Goal: Information Seeking & Learning: Learn about a topic

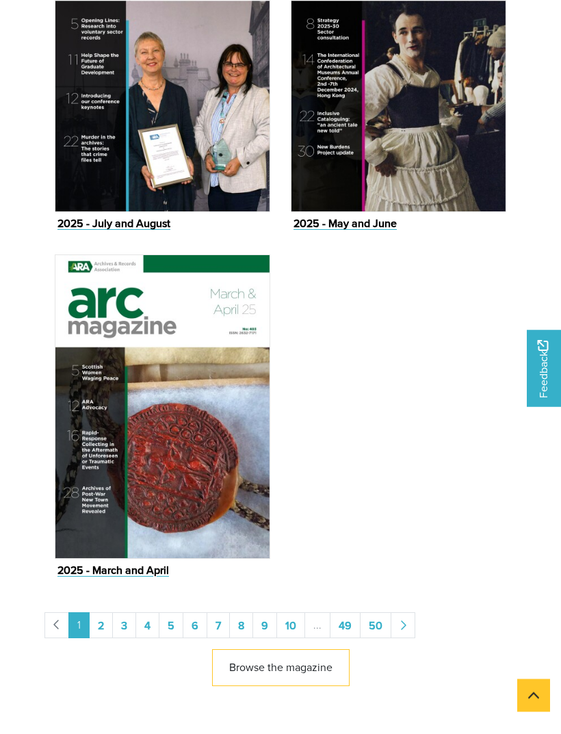
scroll to position [1159, 0]
click at [101, 627] on link "2" at bounding box center [101, 625] width 24 height 26
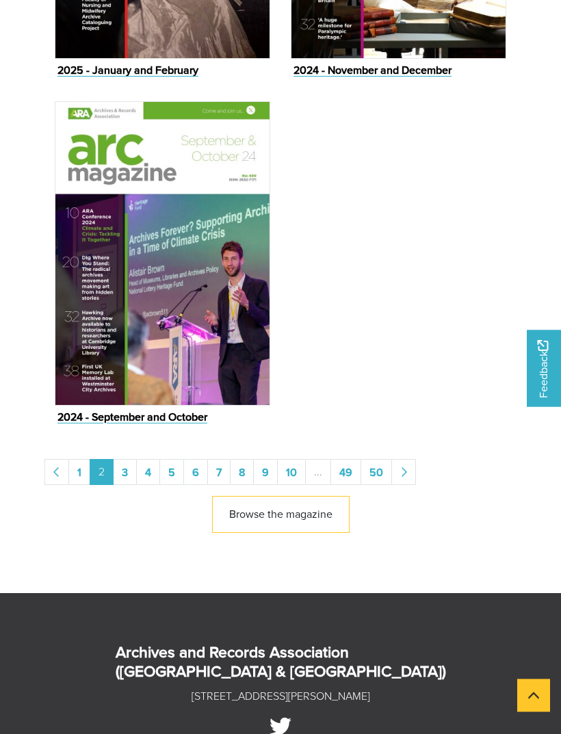
scroll to position [1311, 0]
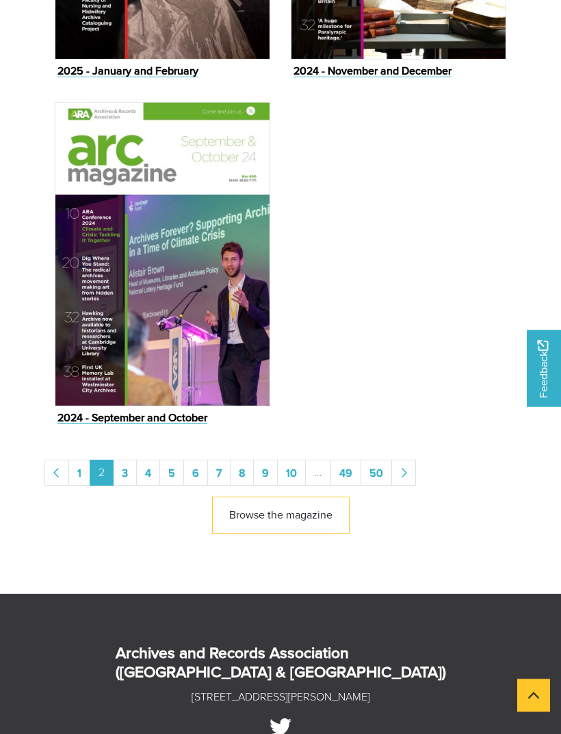
click at [315, 516] on link "Browse the magazine" at bounding box center [281, 516] width 138 height 38
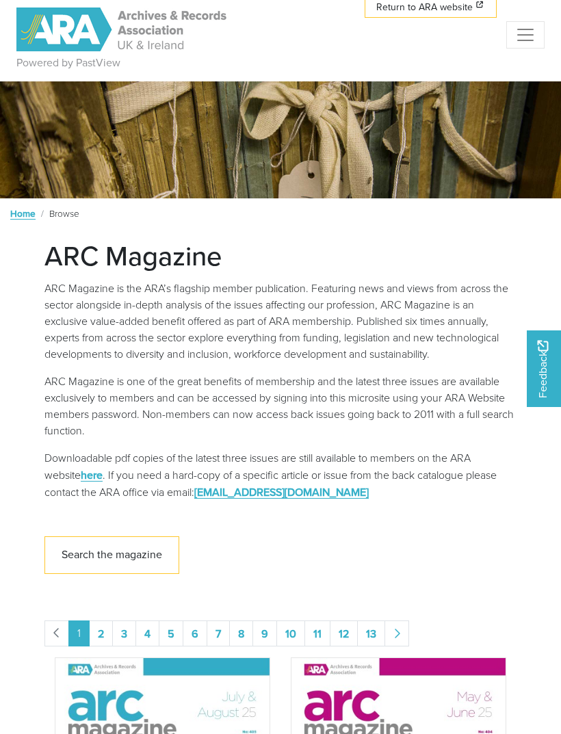
scroll to position [25, 0]
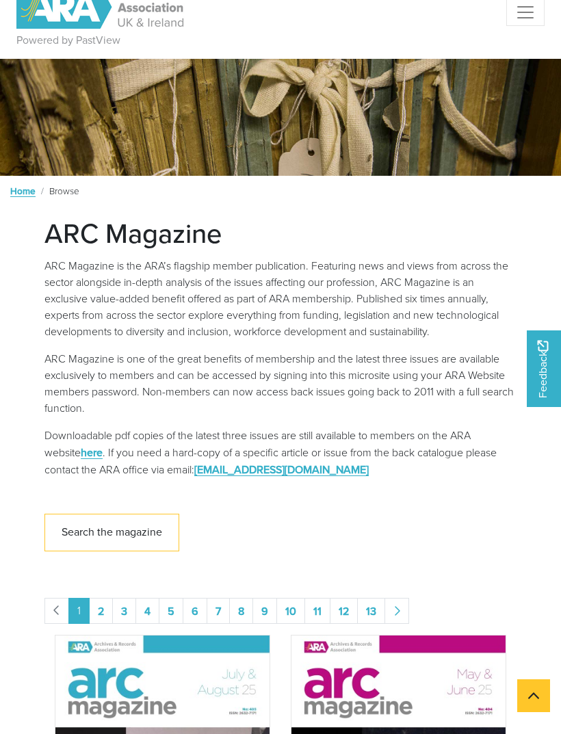
click at [142, 535] on link "Search the magazine" at bounding box center [111, 533] width 135 height 38
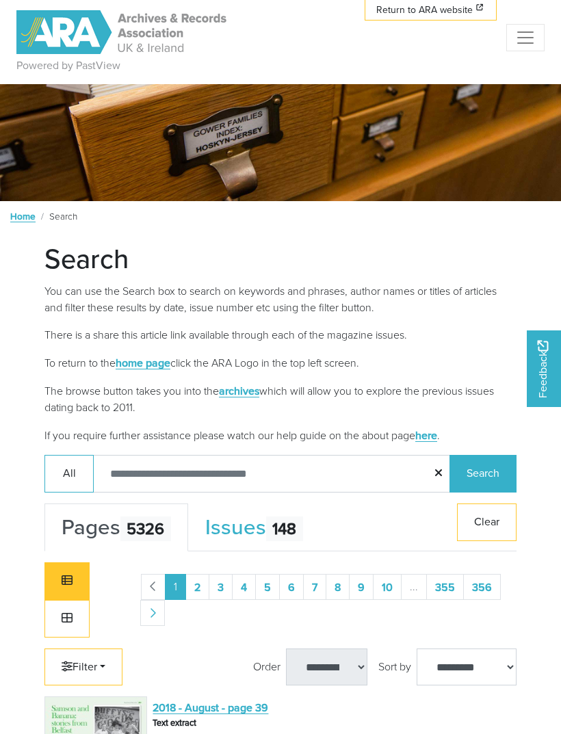
click at [336, 469] on input "Search:" at bounding box center [272, 474] width 358 height 38
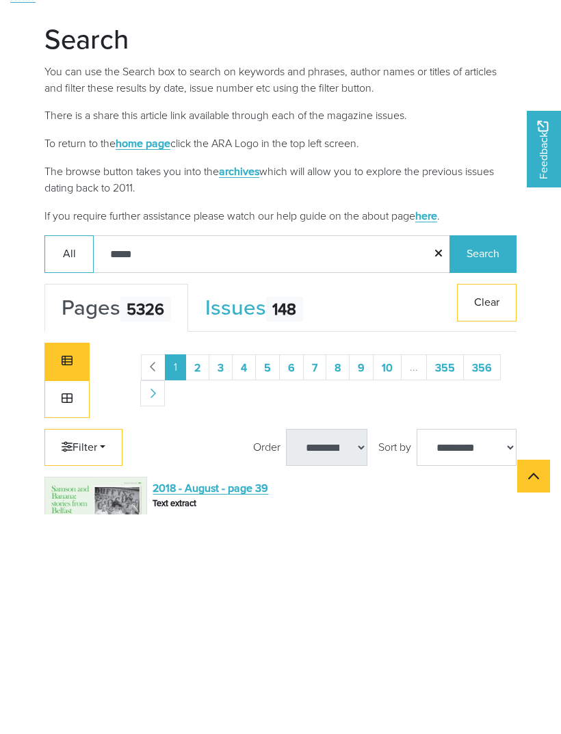
type input "*****"
click at [482, 455] on button "Search" at bounding box center [483, 474] width 67 height 38
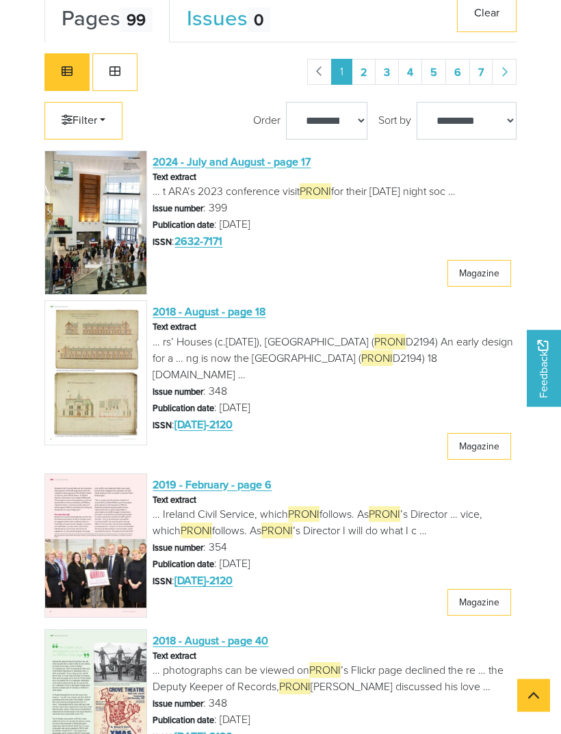
scroll to position [509, 0]
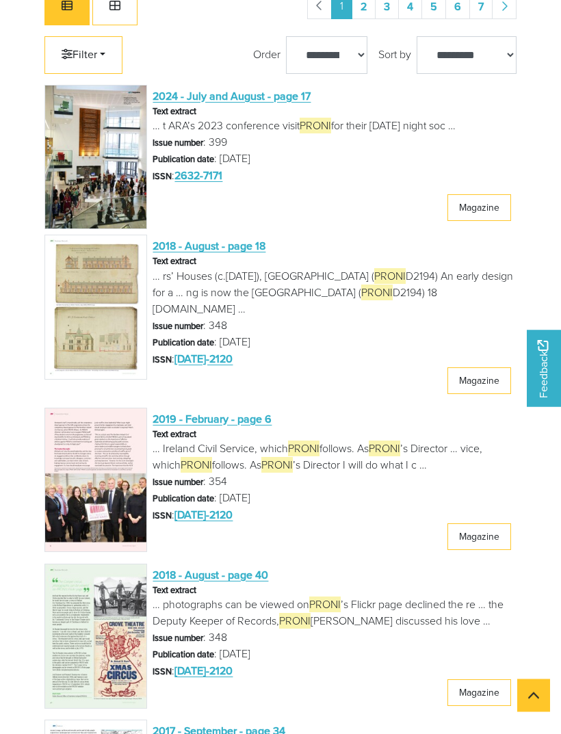
click at [109, 483] on img at bounding box center [95, 480] width 103 height 145
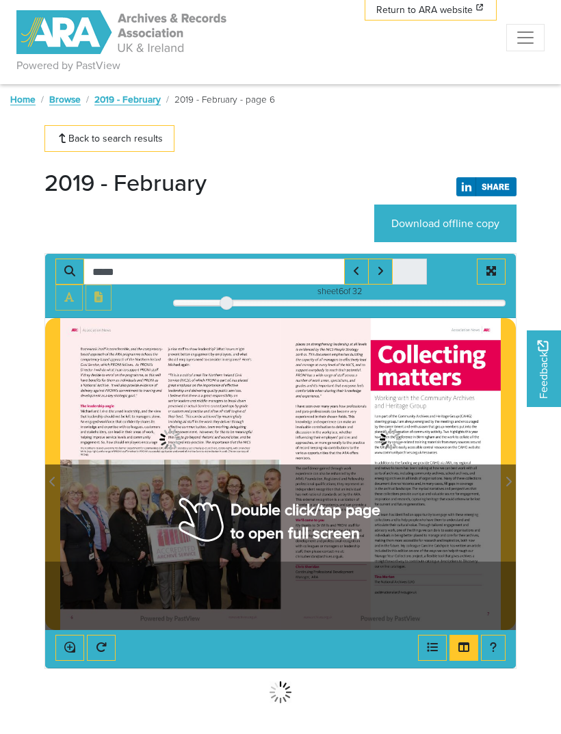
type input "*****"
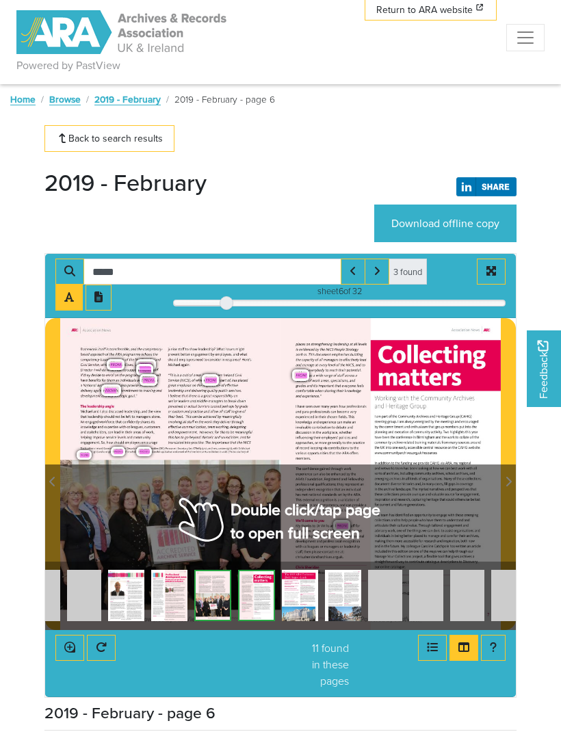
click at [281, 432] on div "Association News A R C places on strengthening leadership at all levels is evid…" at bounding box center [391, 474] width 220 height 312
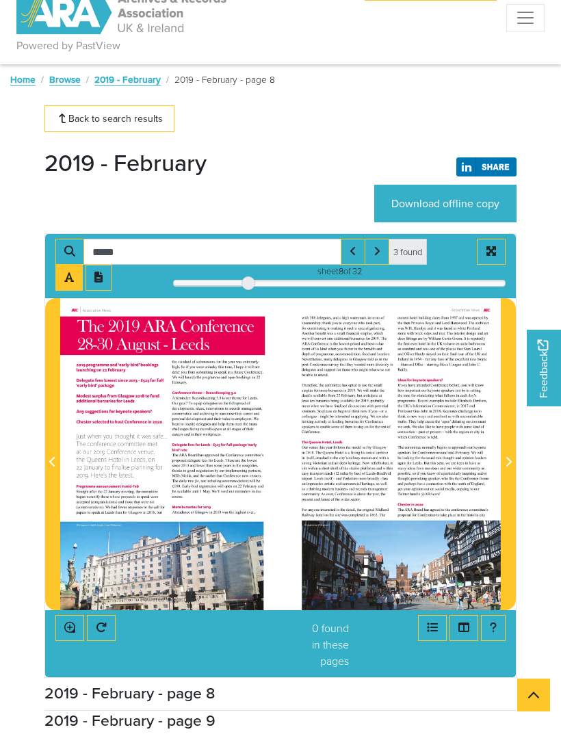
click at [471, 471] on span "inspiring" at bounding box center [470, 473] width 14 height 5
click at [480, 465] on span "as" at bounding box center [479, 462] width 4 height 5
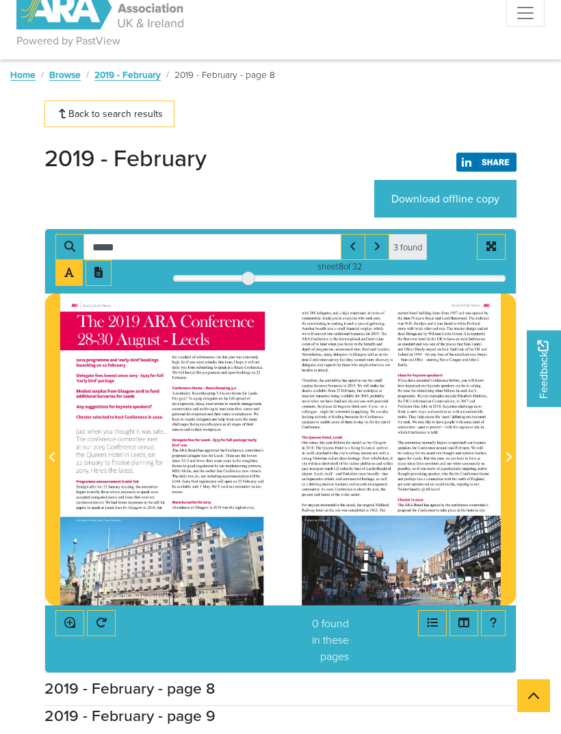
scroll to position [25, 0]
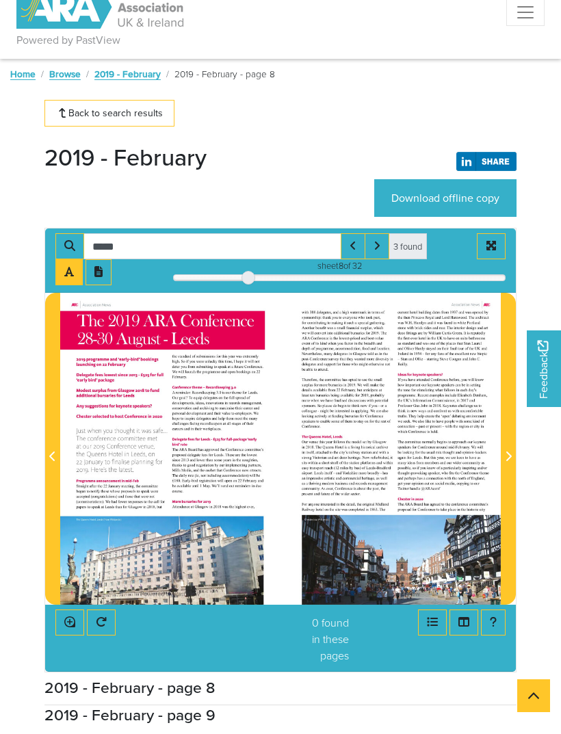
click at [508, 465] on span "Next Page" at bounding box center [508, 457] width 14 height 16
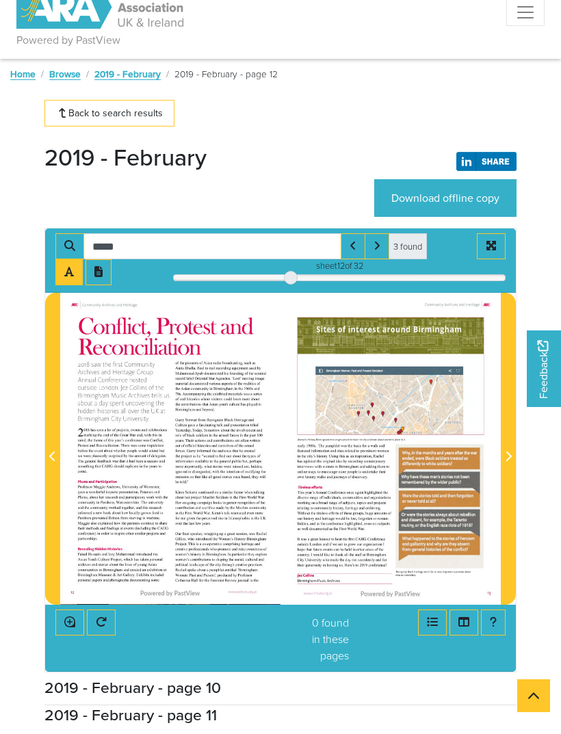
click at [506, 470] on span "Next Page" at bounding box center [508, 449] width 14 height 311
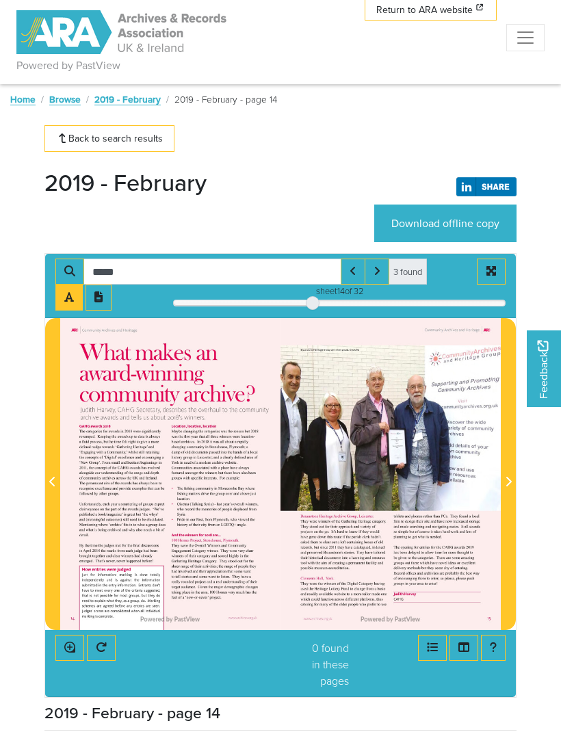
click at [58, 103] on link "Browse" at bounding box center [64, 99] width 31 height 14
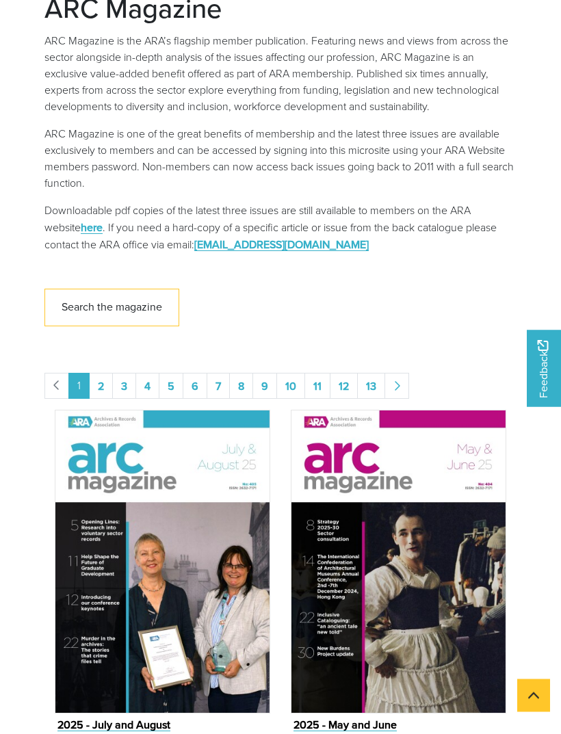
scroll to position [253, 0]
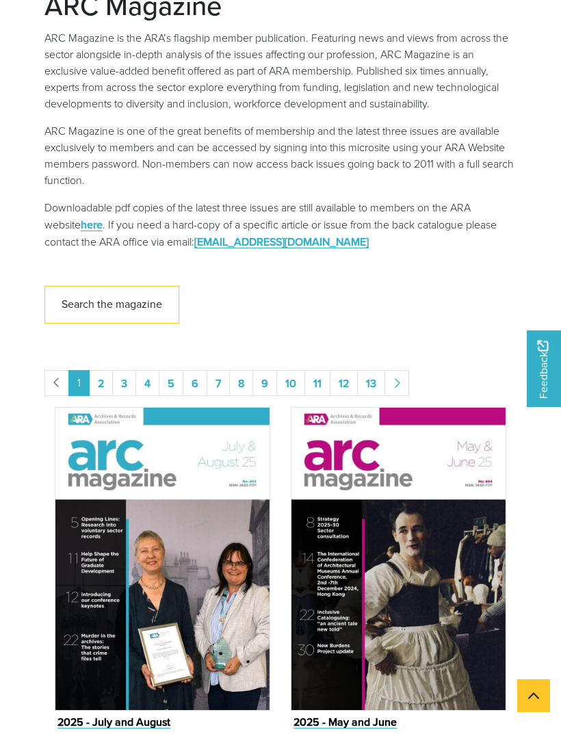
click at [444, 557] on img "Issue" at bounding box center [399, 559] width 216 height 304
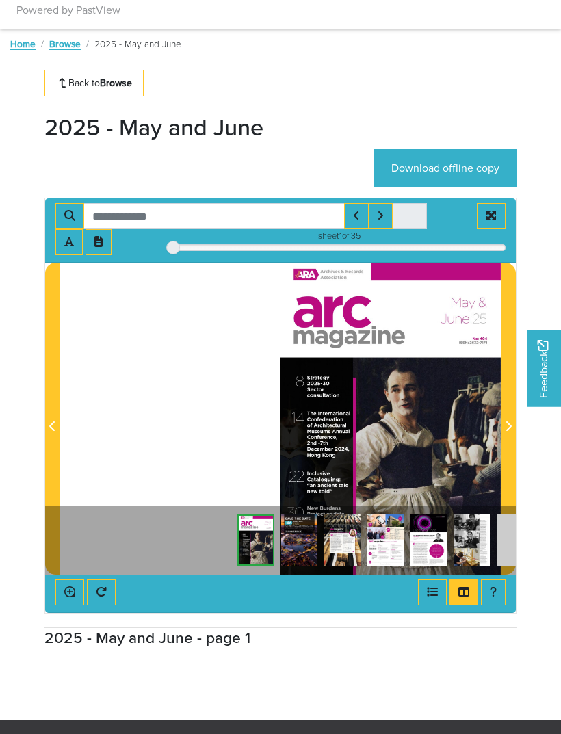
scroll to position [63, 0]
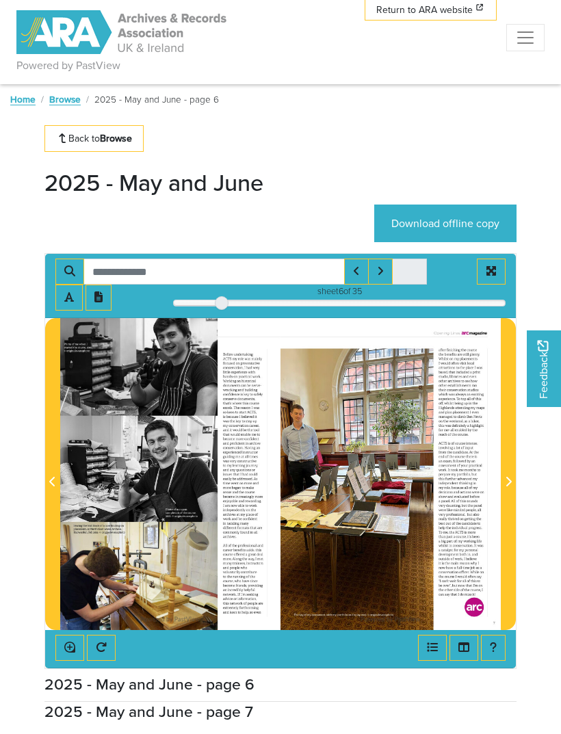
click at [510, 489] on span "Next Page" at bounding box center [508, 482] width 14 height 16
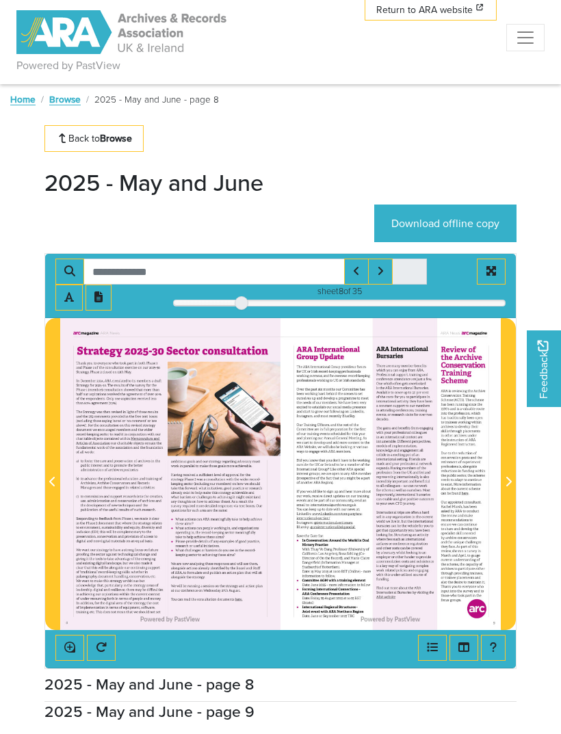
click at [514, 486] on span "Next Page" at bounding box center [508, 482] width 14 height 16
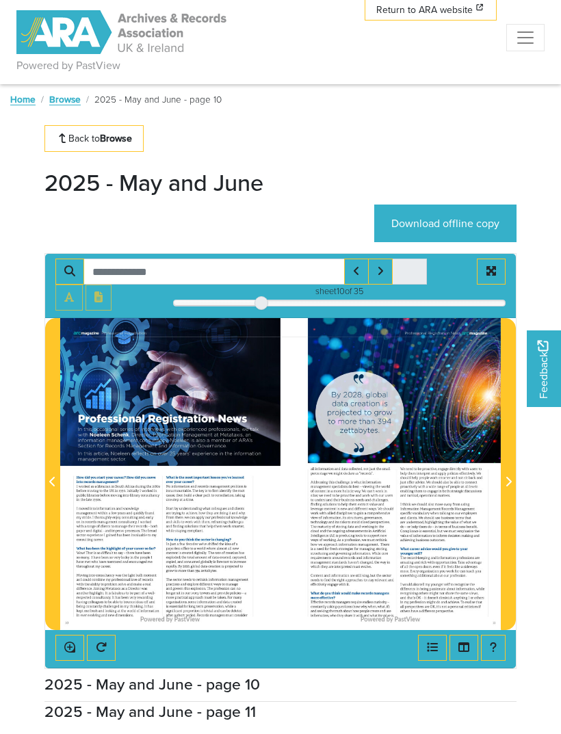
click at [514, 488] on span "Next Page" at bounding box center [508, 482] width 14 height 16
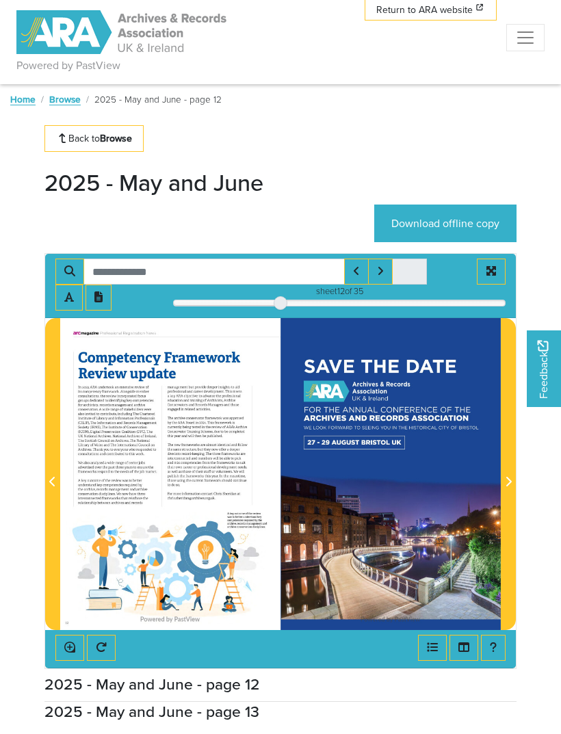
click at [513, 494] on span "Next Page" at bounding box center [508, 474] width 14 height 311
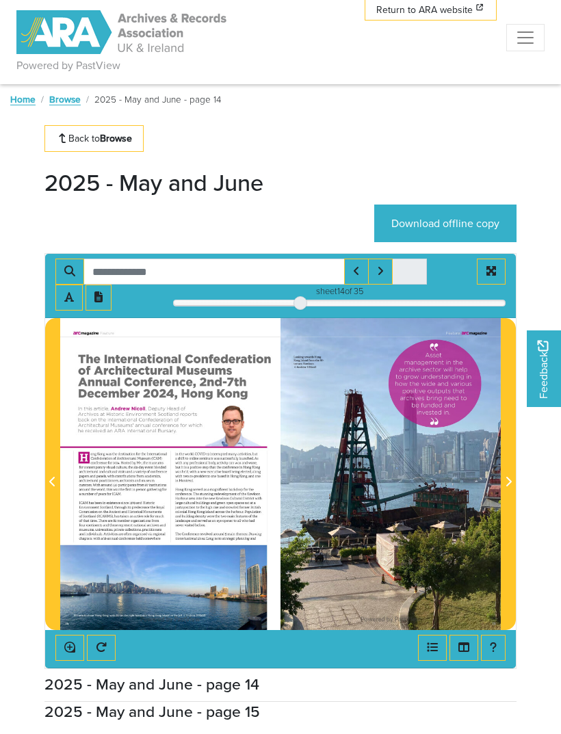
click at [506, 495] on span "Next Page" at bounding box center [508, 474] width 14 height 311
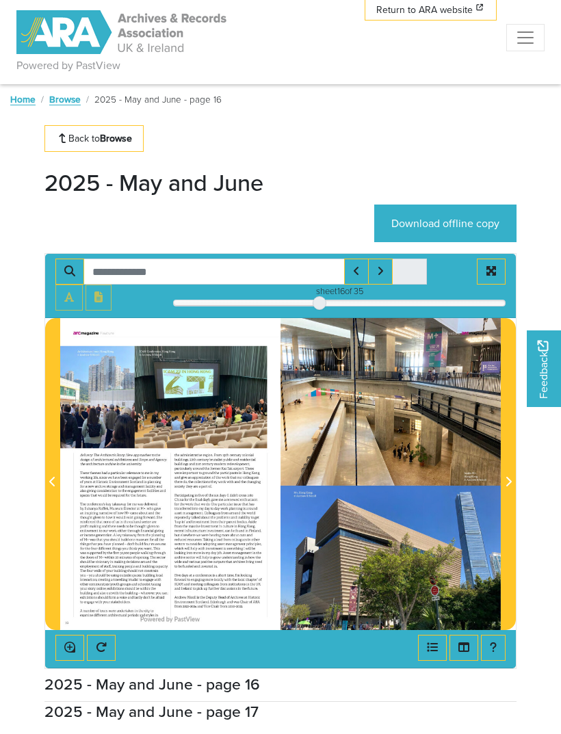
click at [501, 486] on span "Next Page" at bounding box center [508, 482] width 14 height 16
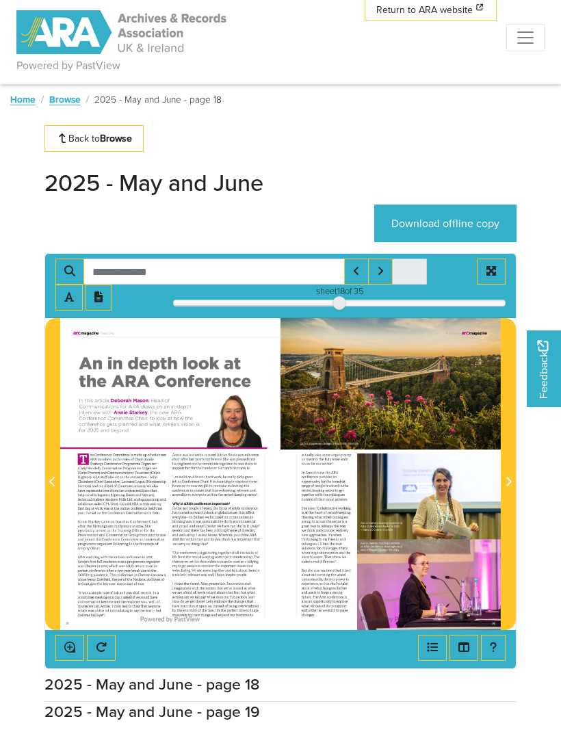
click at [510, 482] on icon "Next Page" at bounding box center [508, 482] width 5 height 10
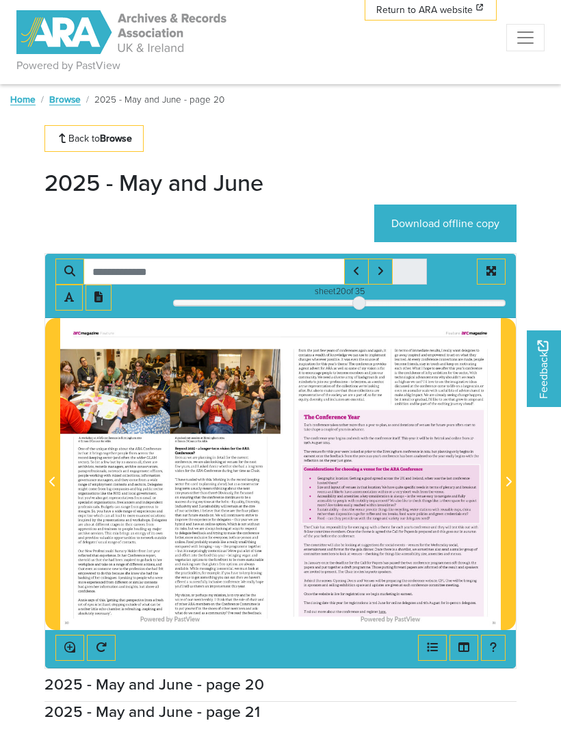
click at [501, 480] on button "Next Page" at bounding box center [508, 474] width 15 height 312
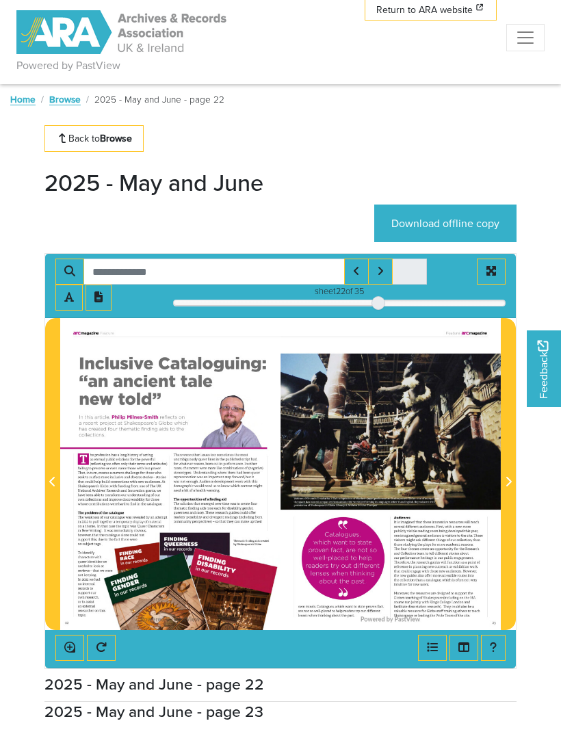
click at [512, 489] on span "Next Page" at bounding box center [508, 482] width 14 height 16
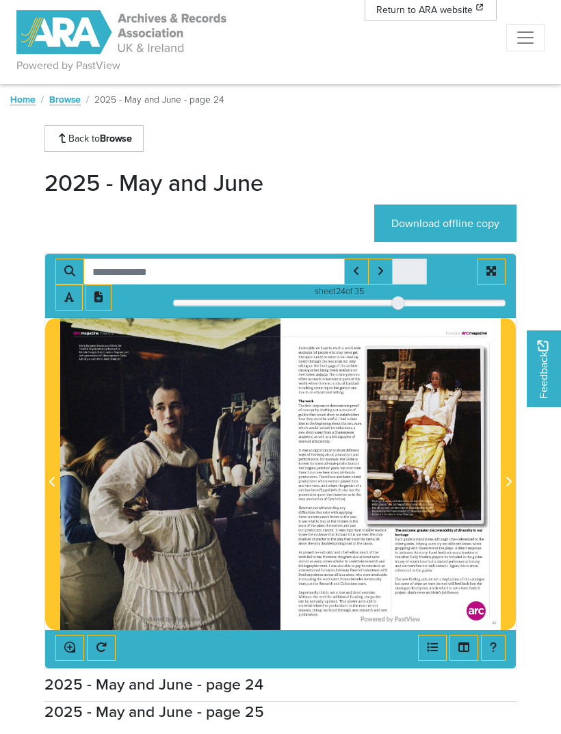
click at [505, 481] on icon "Next Page" at bounding box center [508, 481] width 7 height 11
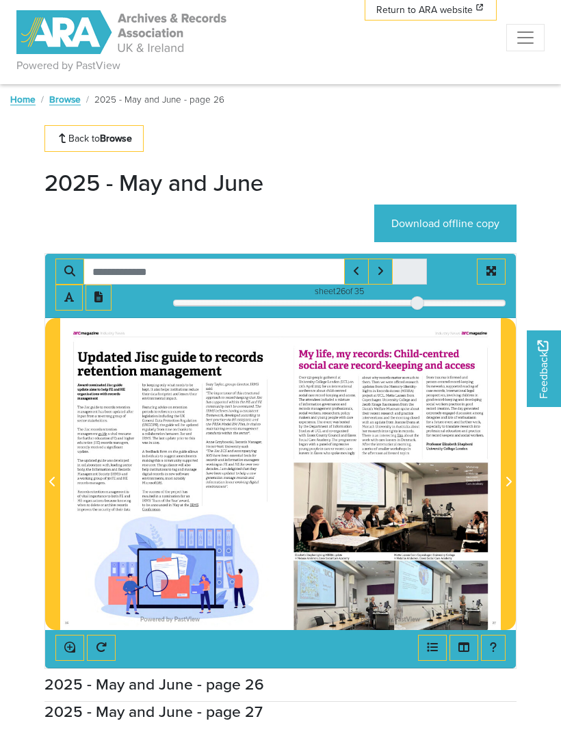
click at [509, 491] on span "Next Page" at bounding box center [508, 474] width 14 height 311
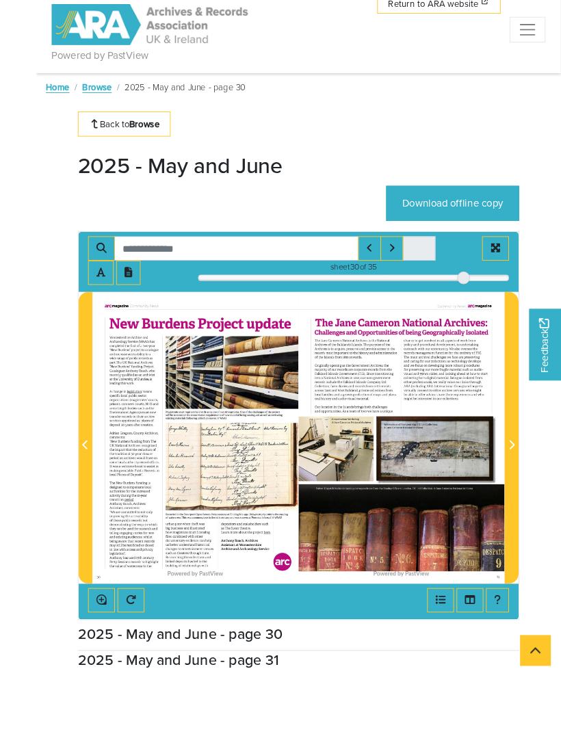
scroll to position [79, 0]
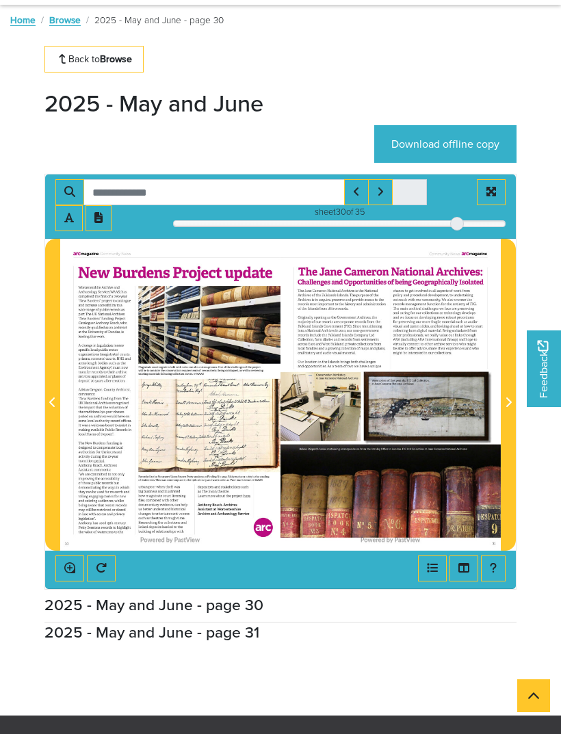
click at [502, 393] on span "Next Page" at bounding box center [508, 394] width 14 height 311
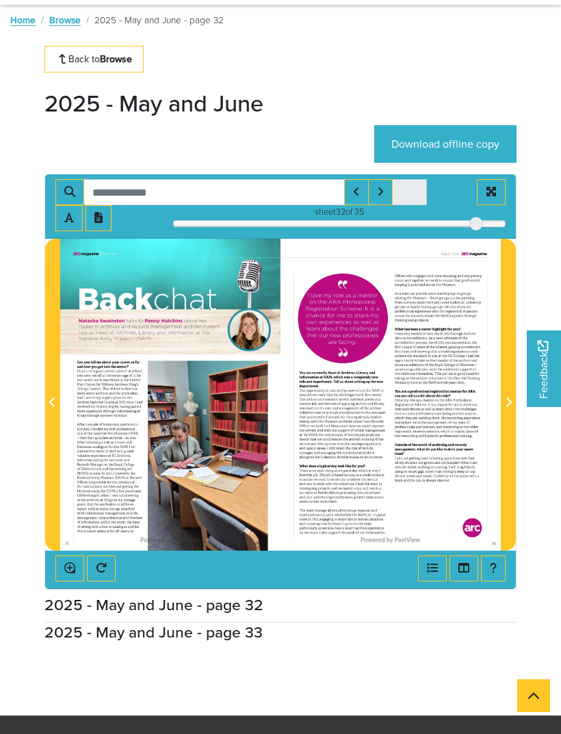
click at [506, 420] on span "Next Page" at bounding box center [508, 394] width 14 height 311
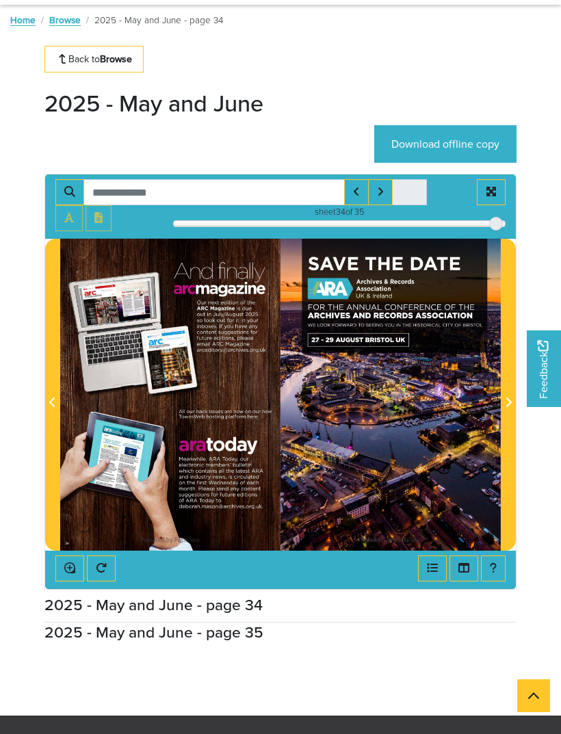
click at [512, 417] on span "Next Page" at bounding box center [508, 394] width 14 height 311
click at [496, 430] on div at bounding box center [391, 395] width 220 height 312
click at [504, 439] on span "Next Page" at bounding box center [508, 394] width 14 height 311
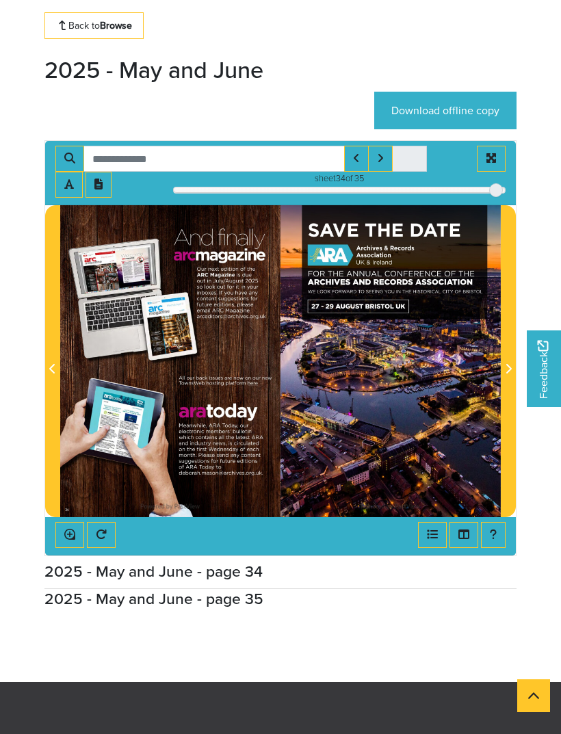
scroll to position [142, 0]
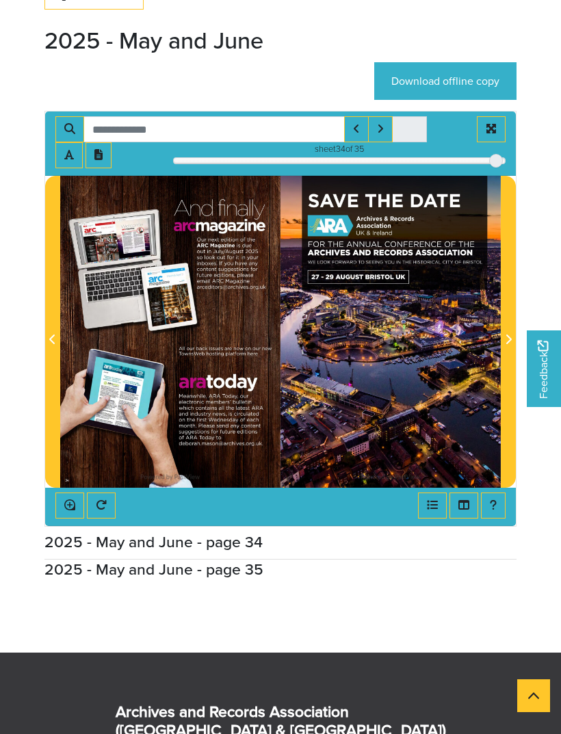
click at [226, 578] on h2 "2025 - May and June - page 35" at bounding box center [280, 569] width 472 height 18
click at [237, 540] on h2 "2025 - May and June - page 34" at bounding box center [280, 541] width 472 height 18
click at [47, 372] on span "Previous Page" at bounding box center [53, 332] width 14 height 311
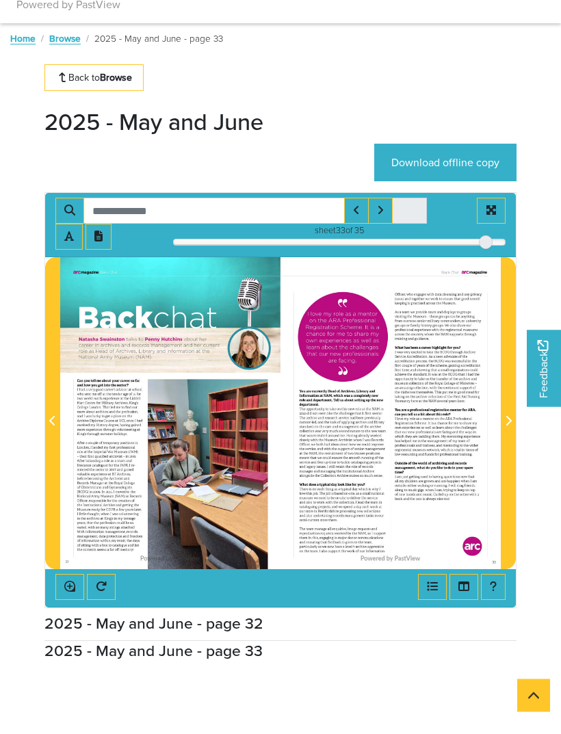
scroll to position [60, 0]
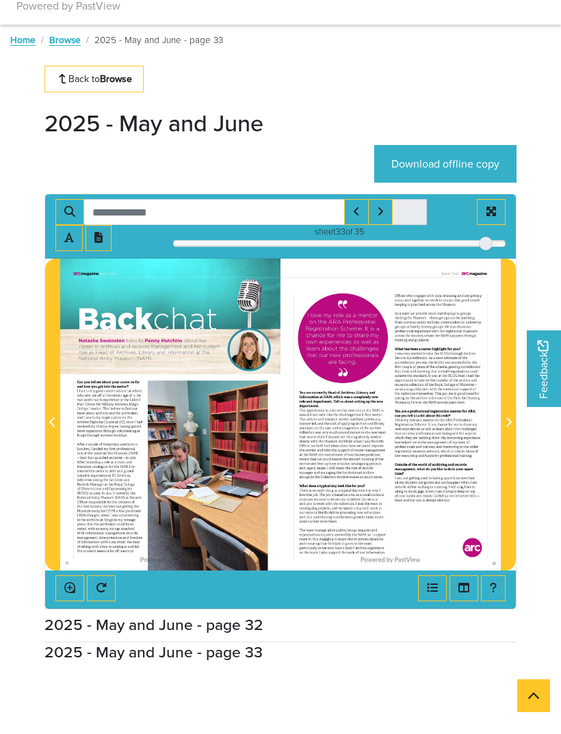
click at [101, 79] on link "Back to Browse" at bounding box center [93, 79] width 99 height 27
